Goal: Information Seeking & Learning: Find specific page/section

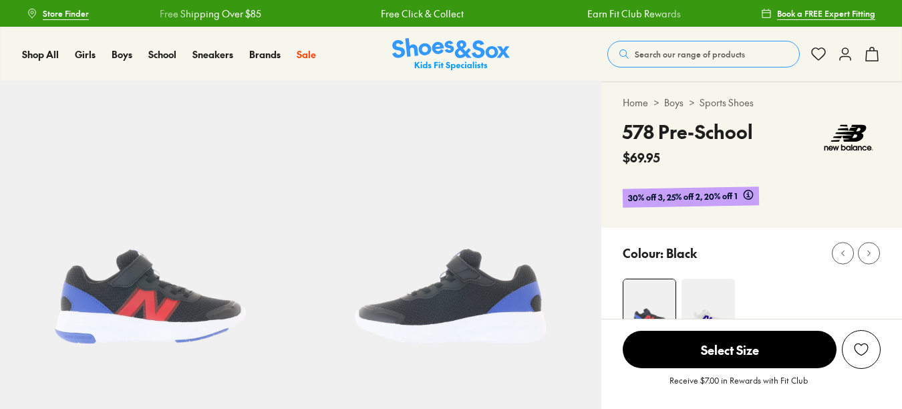
select select "*"
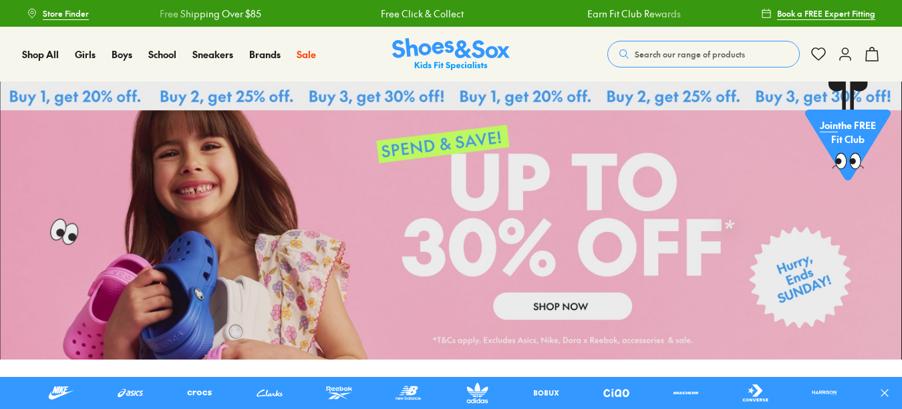
click at [632, 53] on button "Search our range of products" at bounding box center [703, 54] width 192 height 27
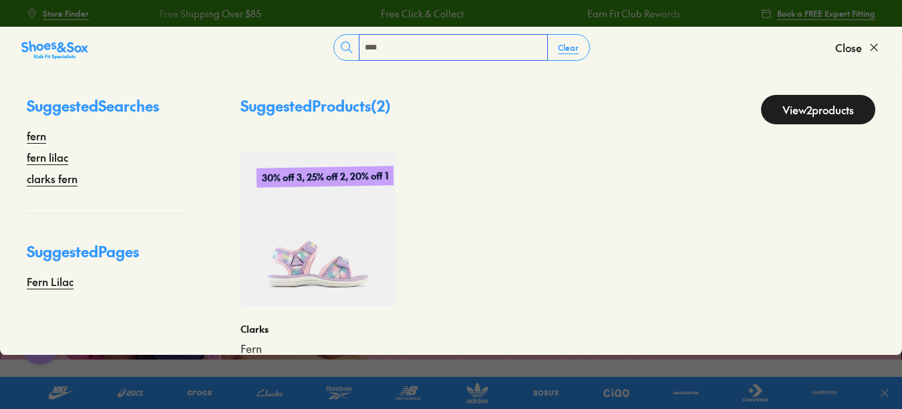
scroll to position [51, 0]
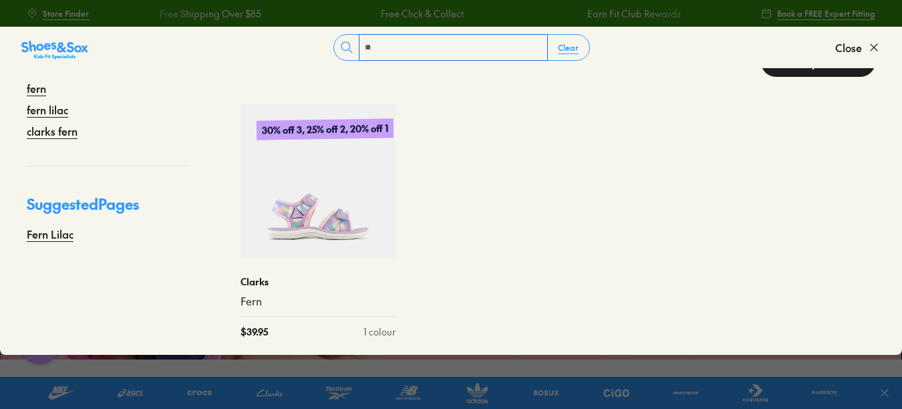
type input "*"
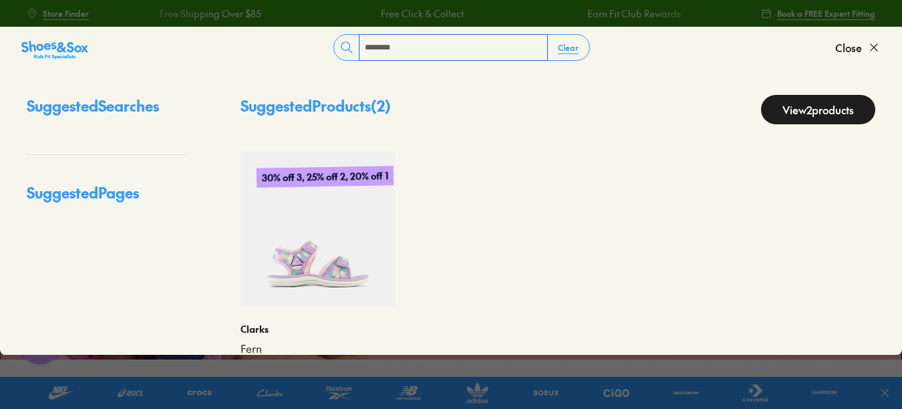
type input "********"
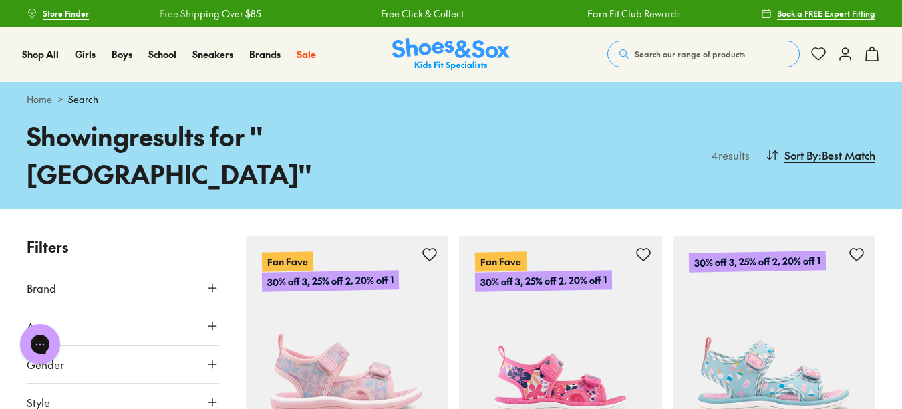
click at [660, 50] on span "Search our range of products" at bounding box center [689, 54] width 110 height 12
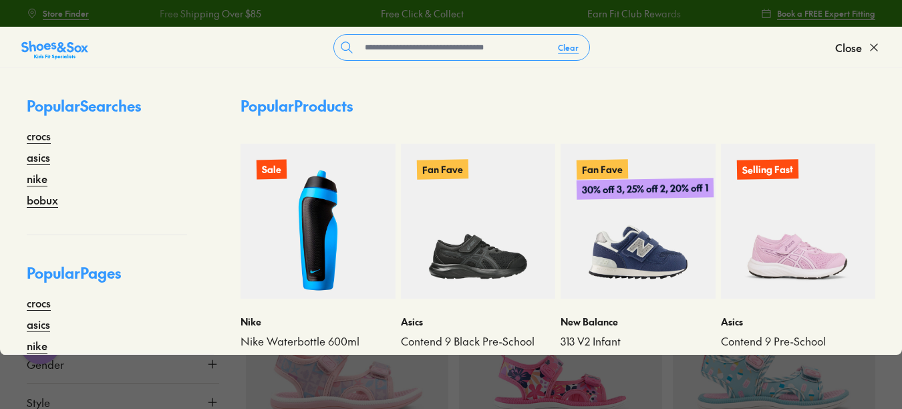
click at [660, 50] on form "Clear" at bounding box center [461, 47] width 747 height 27
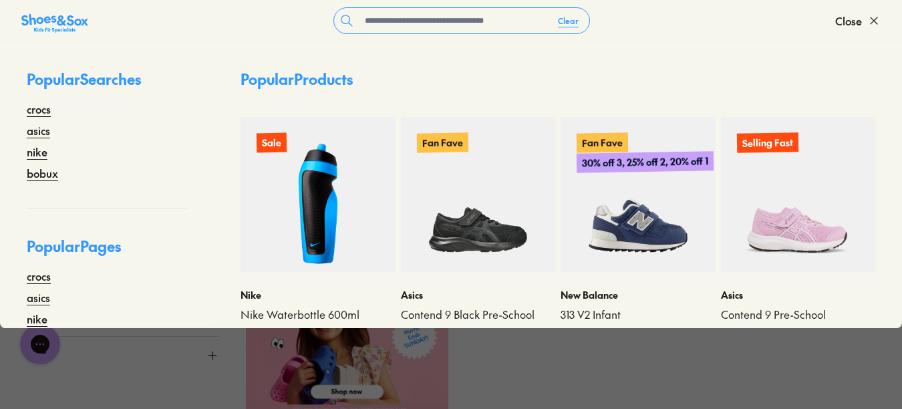
scroll to position [357, 0]
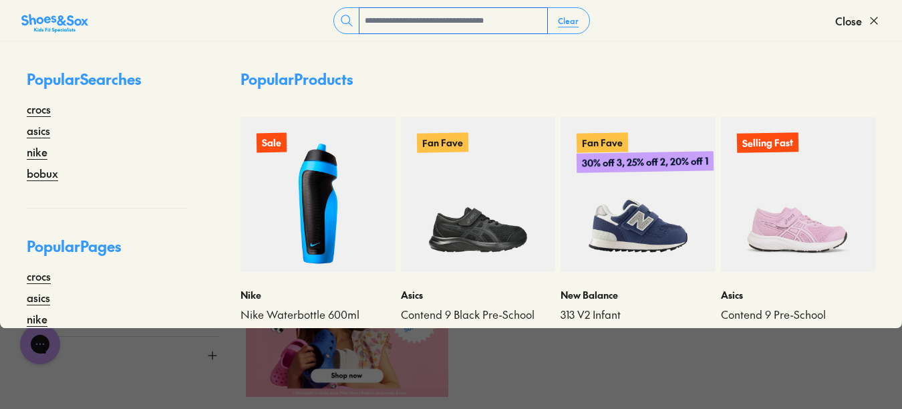
click at [475, 22] on input "text" at bounding box center [453, 20] width 188 height 25
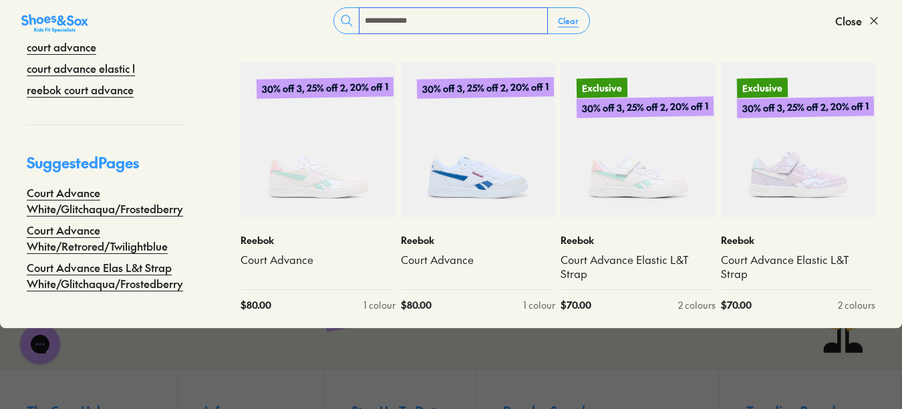
scroll to position [66, 0]
type input "**********"
